Goal: Information Seeking & Learning: Learn about a topic

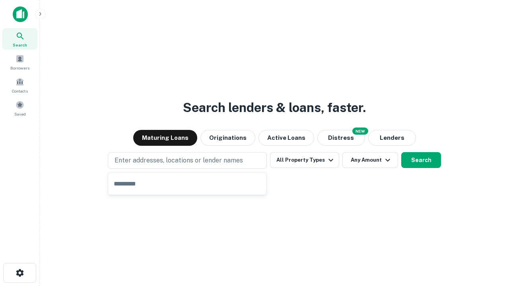
type input "**********"
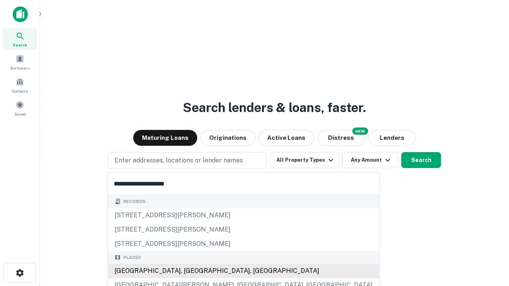
click at [190, 271] on div "[GEOGRAPHIC_DATA], [GEOGRAPHIC_DATA], [GEOGRAPHIC_DATA]" at bounding box center [243, 271] width 271 height 14
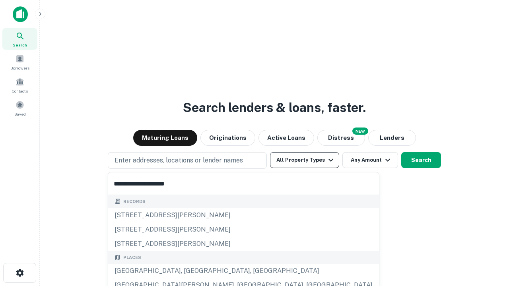
click at [304, 160] on button "All Property Types" at bounding box center [304, 160] width 69 height 16
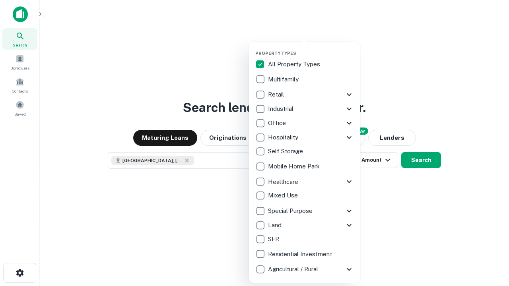
click at [311, 48] on button "button" at bounding box center [310, 48] width 111 height 0
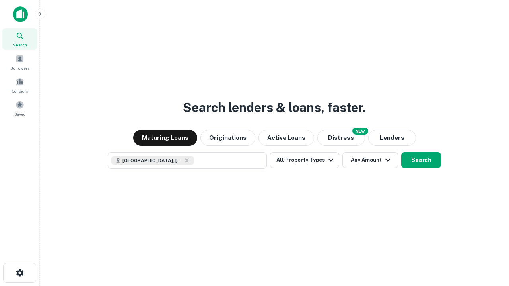
scroll to position [13, 0]
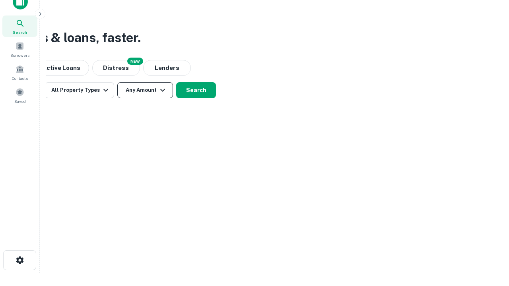
click at [145, 90] on button "Any Amount" at bounding box center [145, 90] width 56 height 16
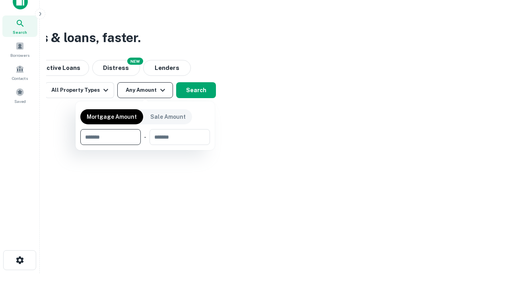
type input "*******"
click at [145, 145] on button "button" at bounding box center [145, 145] width 130 height 0
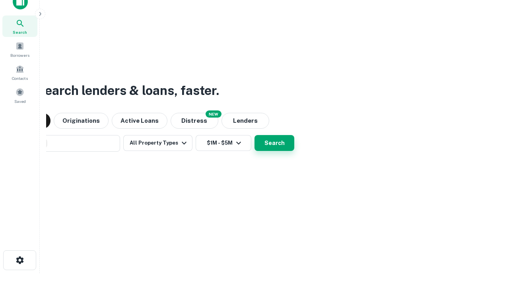
click at [254, 135] on button "Search" at bounding box center [274, 143] width 40 height 16
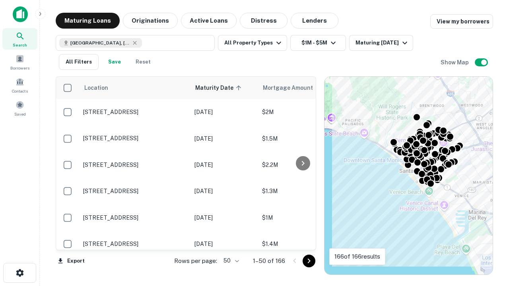
click at [230, 261] on body "Search Borrowers Contacts Saved Maturing Loans Originations Active Loans Distre…" at bounding box center [254, 143] width 509 height 286
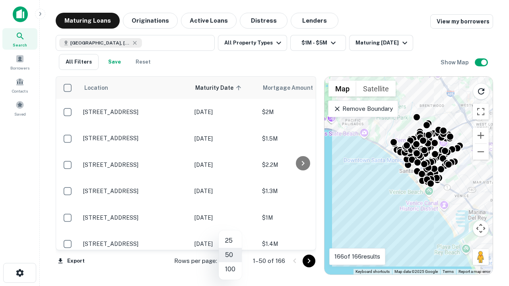
click at [230, 241] on li "25" at bounding box center [230, 241] width 23 height 14
